Goal: Understand process/instructions: Learn how to perform a task or action

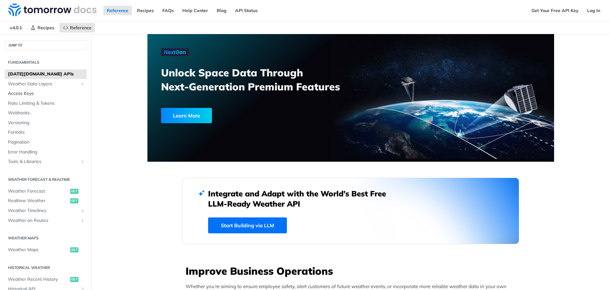
click at [29, 95] on span "Access Keys" at bounding box center [46, 93] width 77 height 6
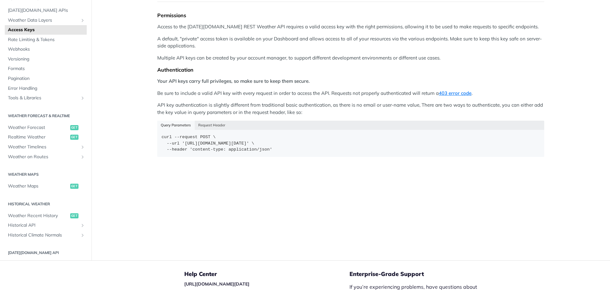
scroll to position [95, 0]
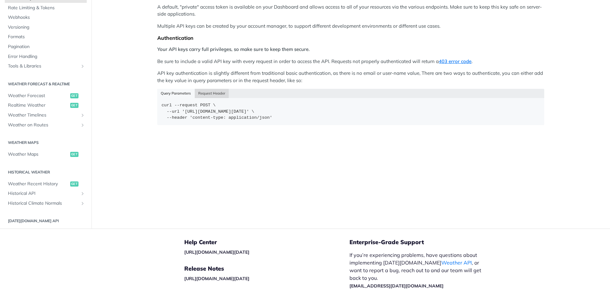
click at [211, 93] on button "Request Header" at bounding box center [212, 93] width 34 height 9
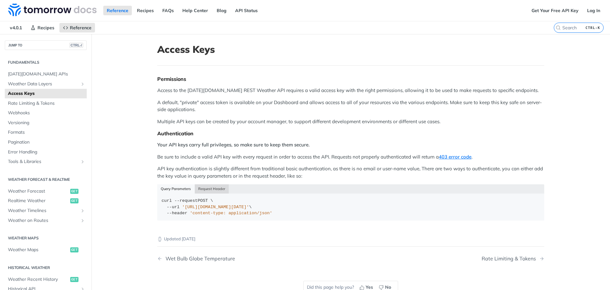
click at [211, 190] on button "Request Header" at bounding box center [212, 188] width 34 height 9
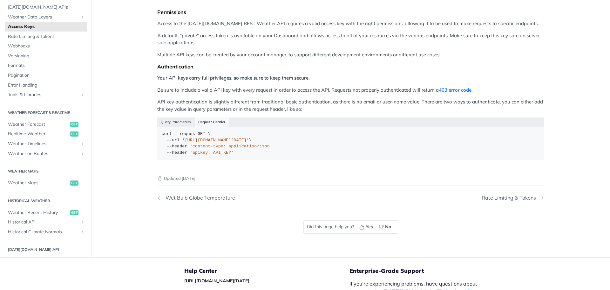
scroll to position [0, 0]
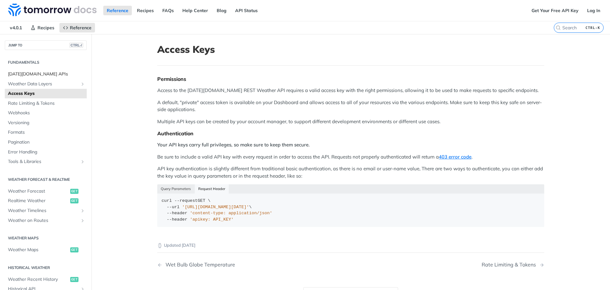
click at [41, 74] on span "[DATE][DOMAIN_NAME] APIs" at bounding box center [46, 74] width 77 height 6
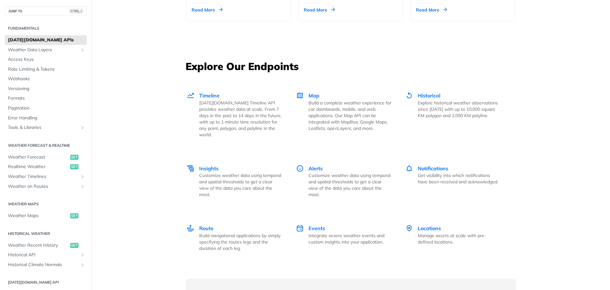
scroll to position [871, 0]
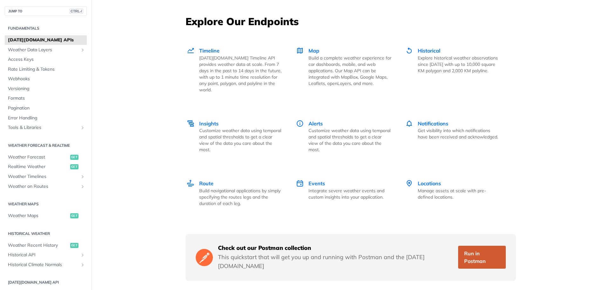
click at [474, 249] on link "Run in Postman" at bounding box center [482, 256] width 48 height 23
